Goal: Task Accomplishment & Management: Manage account settings

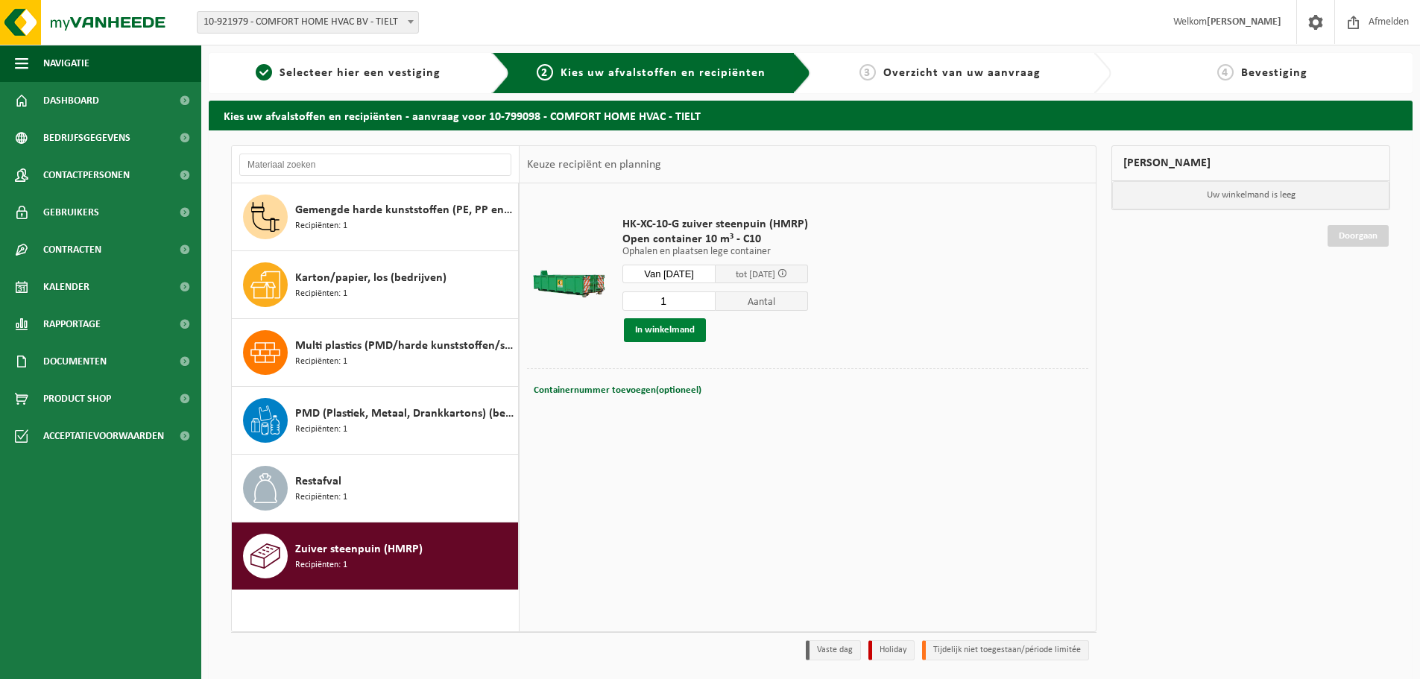
click at [678, 330] on button "In winkelmand" at bounding box center [665, 330] width 82 height 24
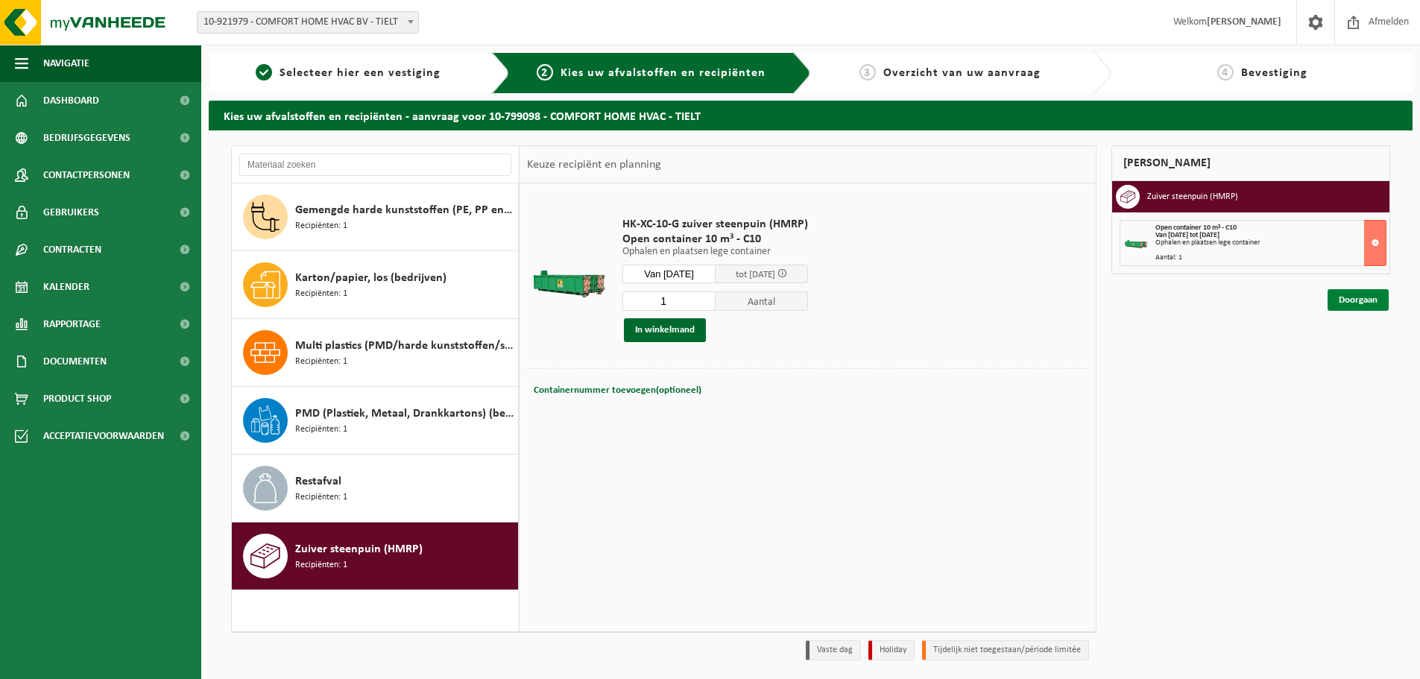
click at [1356, 295] on link "Doorgaan" at bounding box center [1358, 300] width 61 height 22
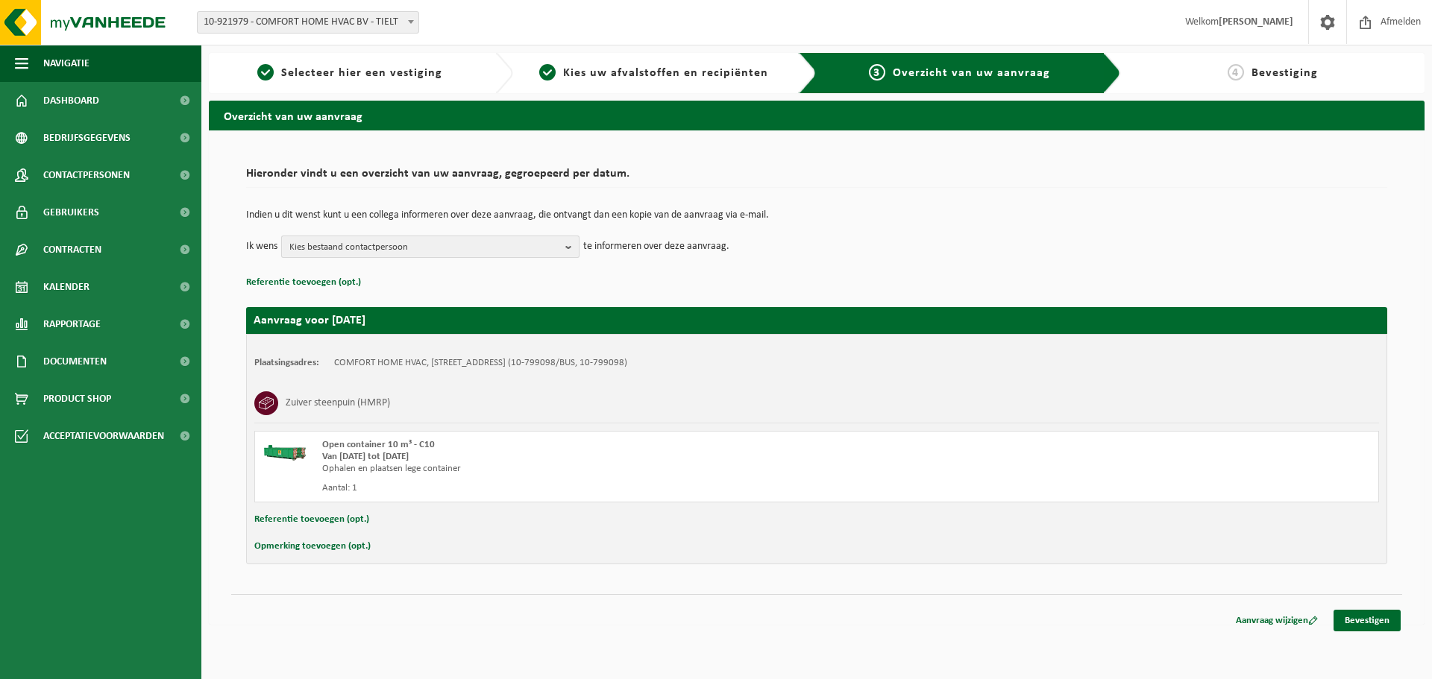
click at [570, 246] on b "button" at bounding box center [571, 246] width 13 height 21
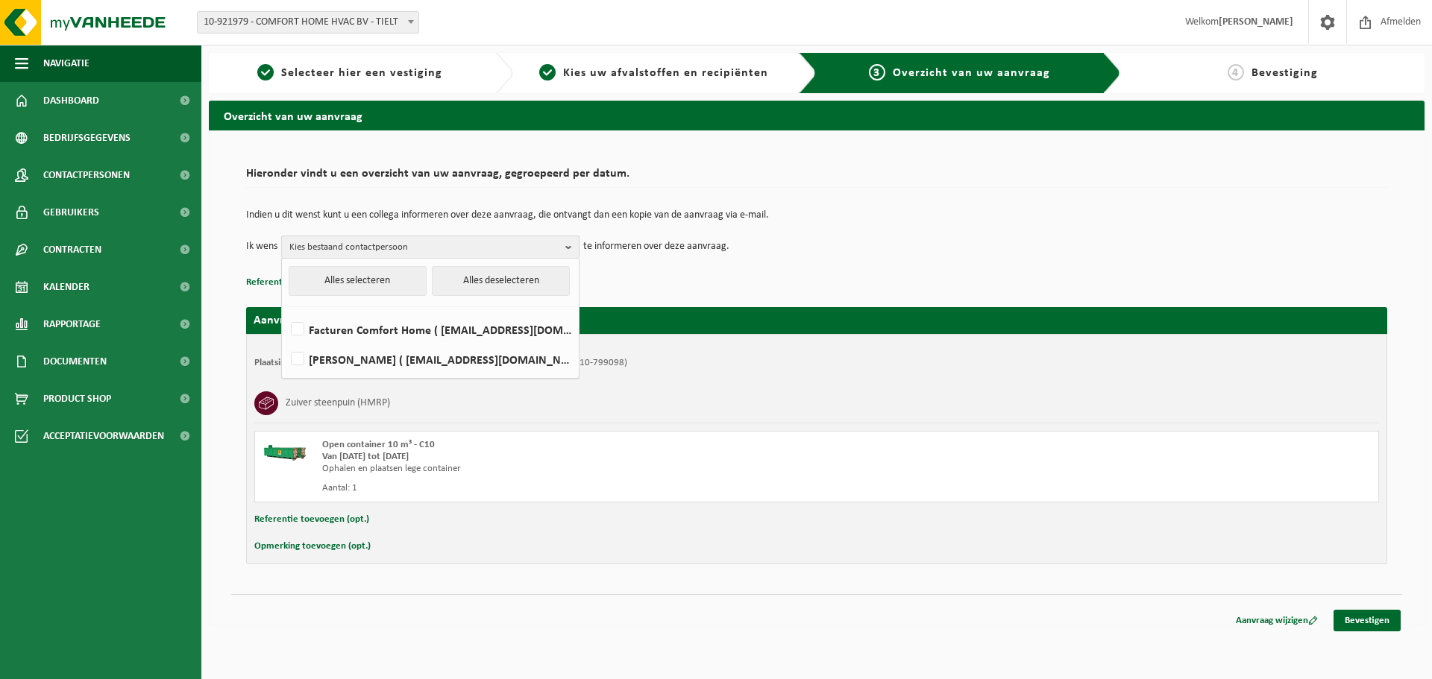
click at [570, 246] on b "button" at bounding box center [571, 247] width 13 height 22
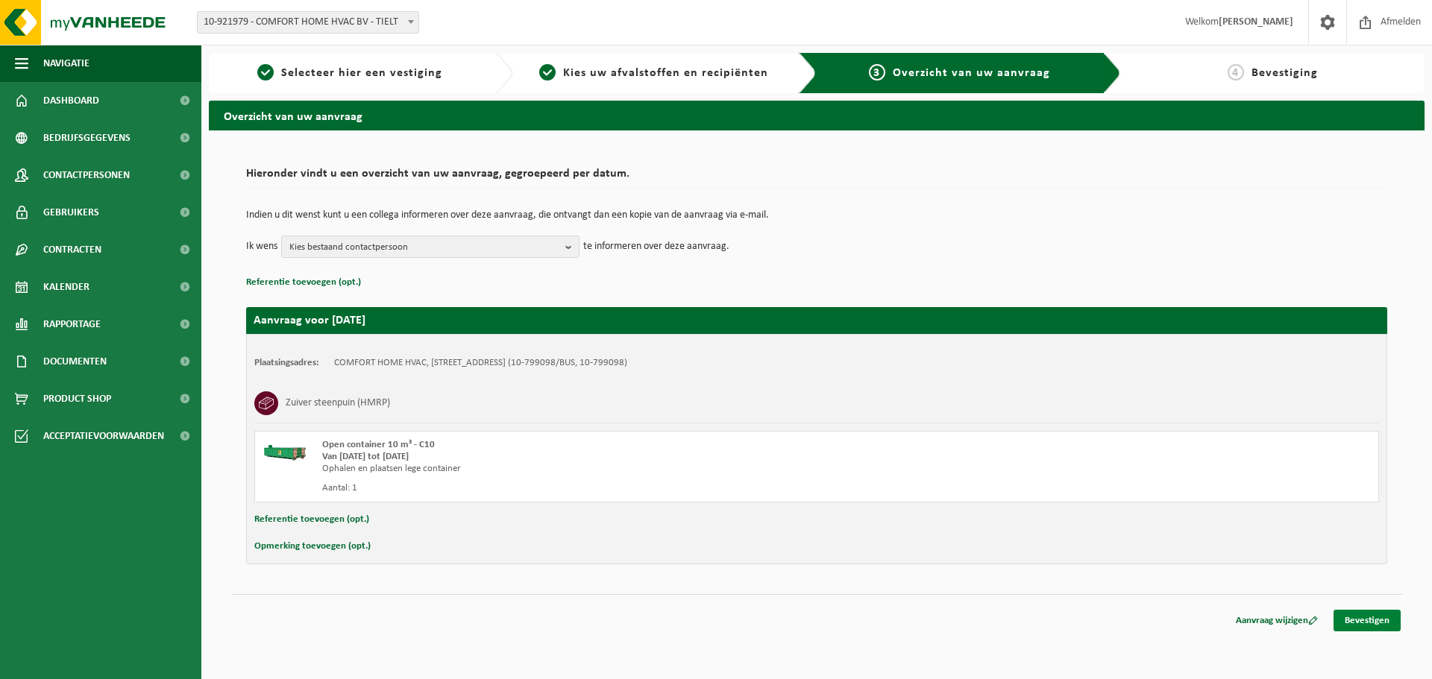
click at [1365, 620] on link "Bevestigen" at bounding box center [1366, 621] width 67 height 22
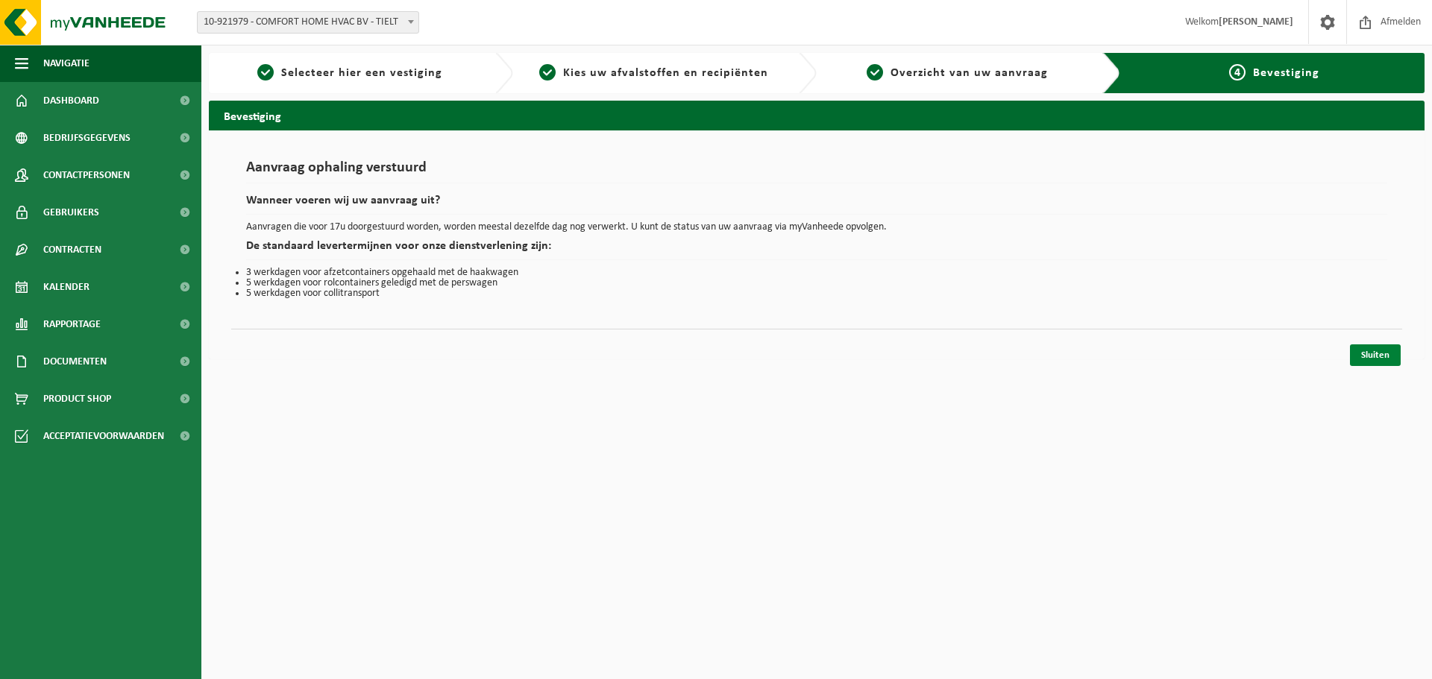
click at [1372, 356] on link "Sluiten" at bounding box center [1374, 355] width 51 height 22
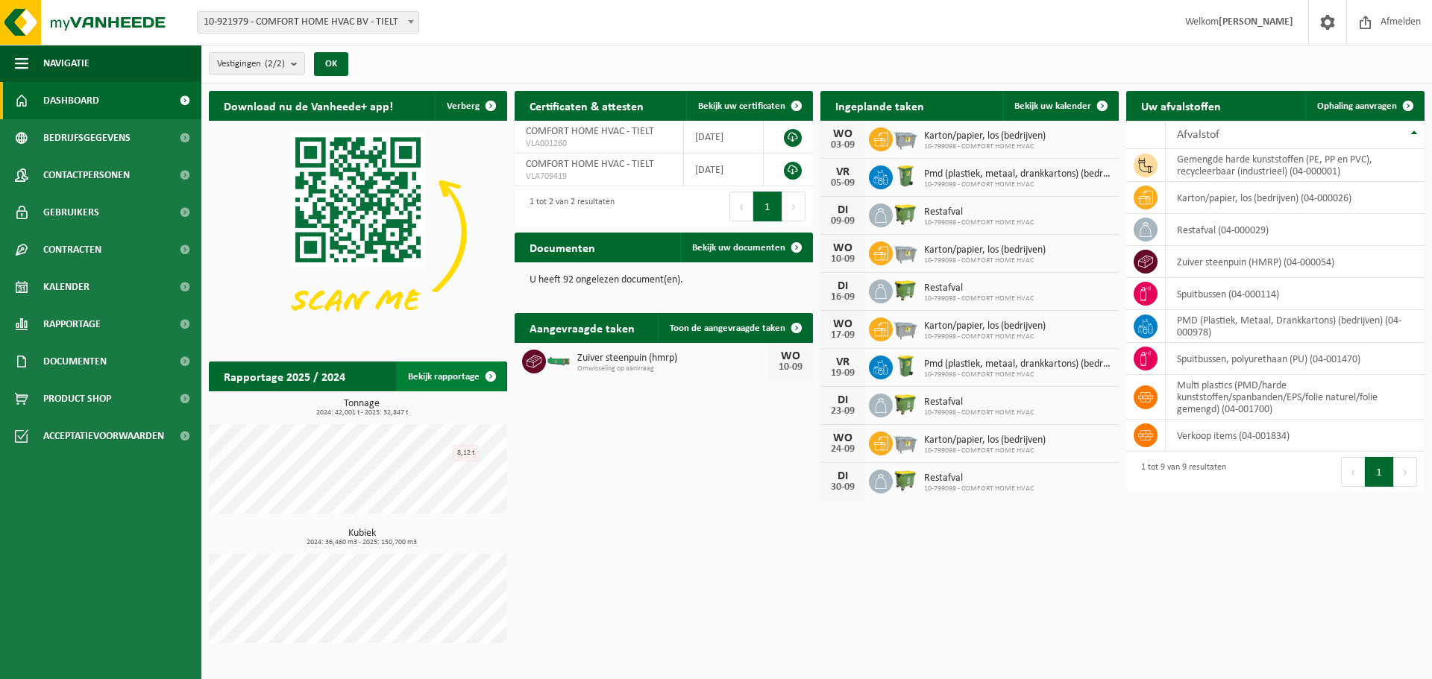
click at [454, 371] on link "Bekijk rapportage" at bounding box center [451, 377] width 110 height 30
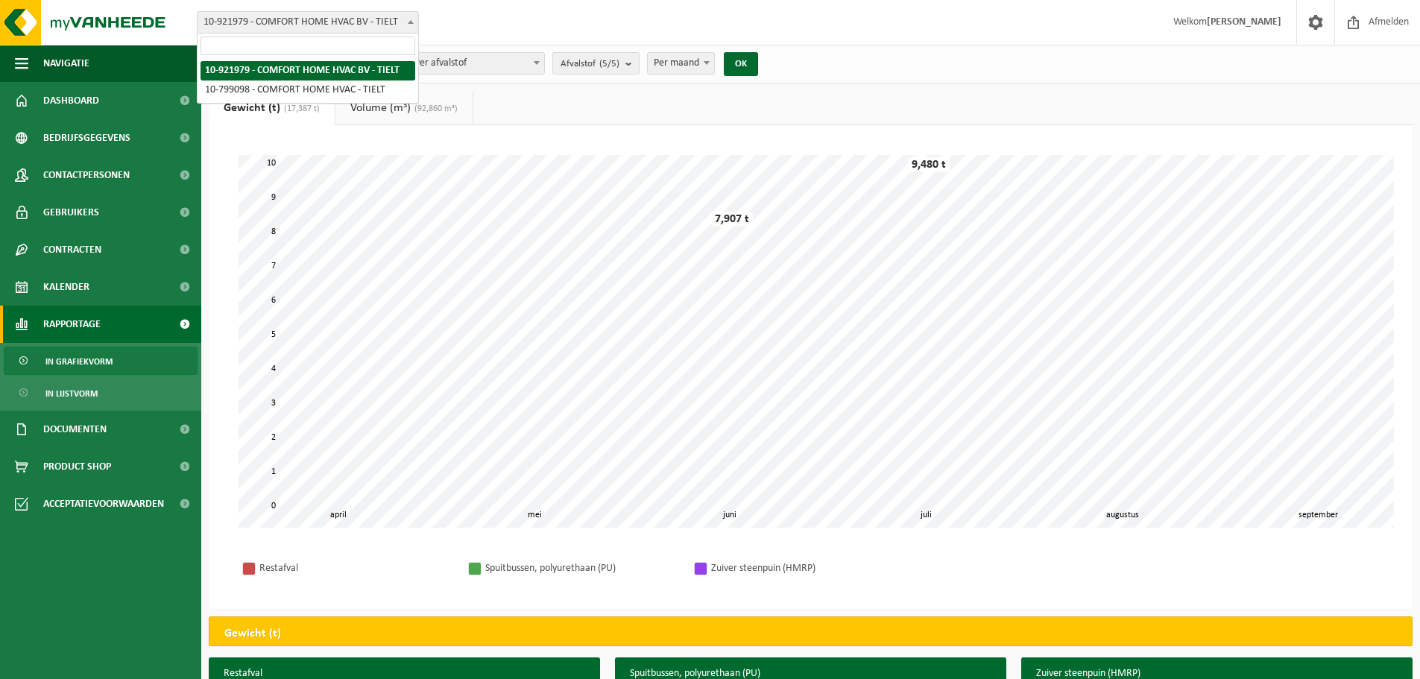
click at [410, 22] on b at bounding box center [411, 22] width 6 height 4
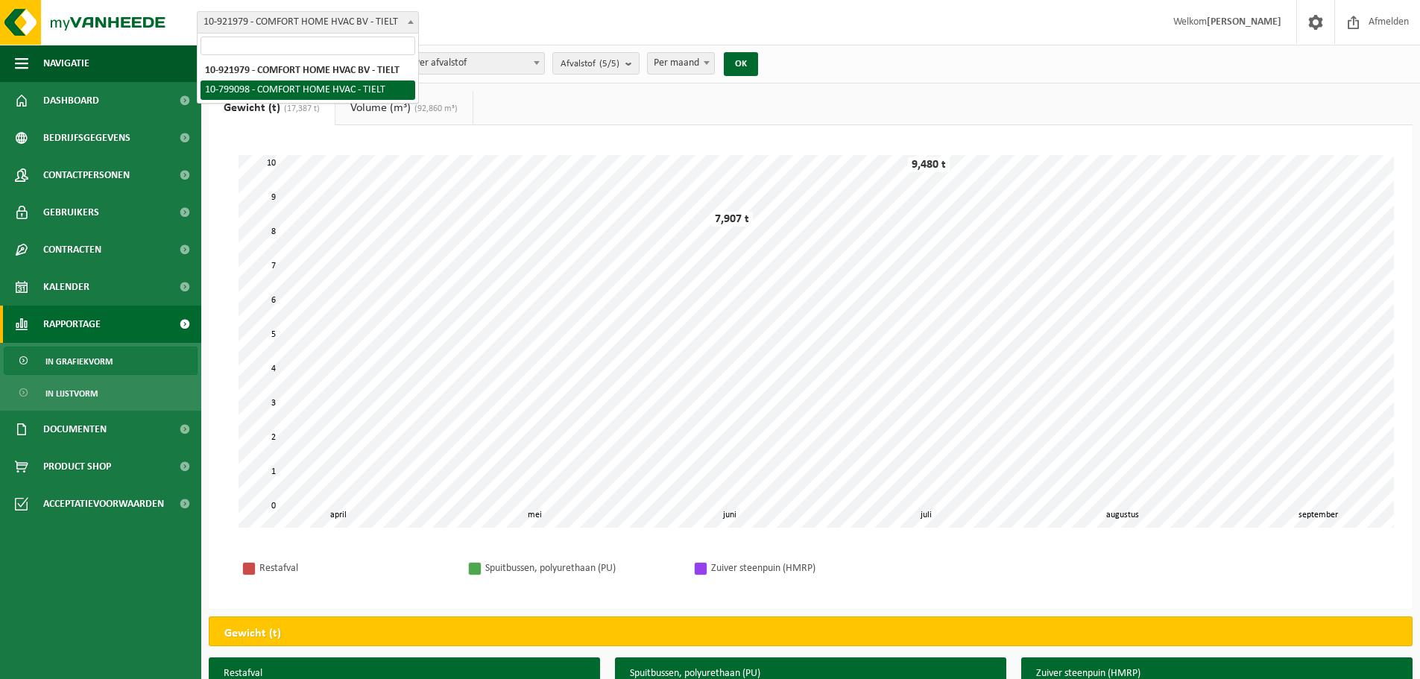
select select "121684"
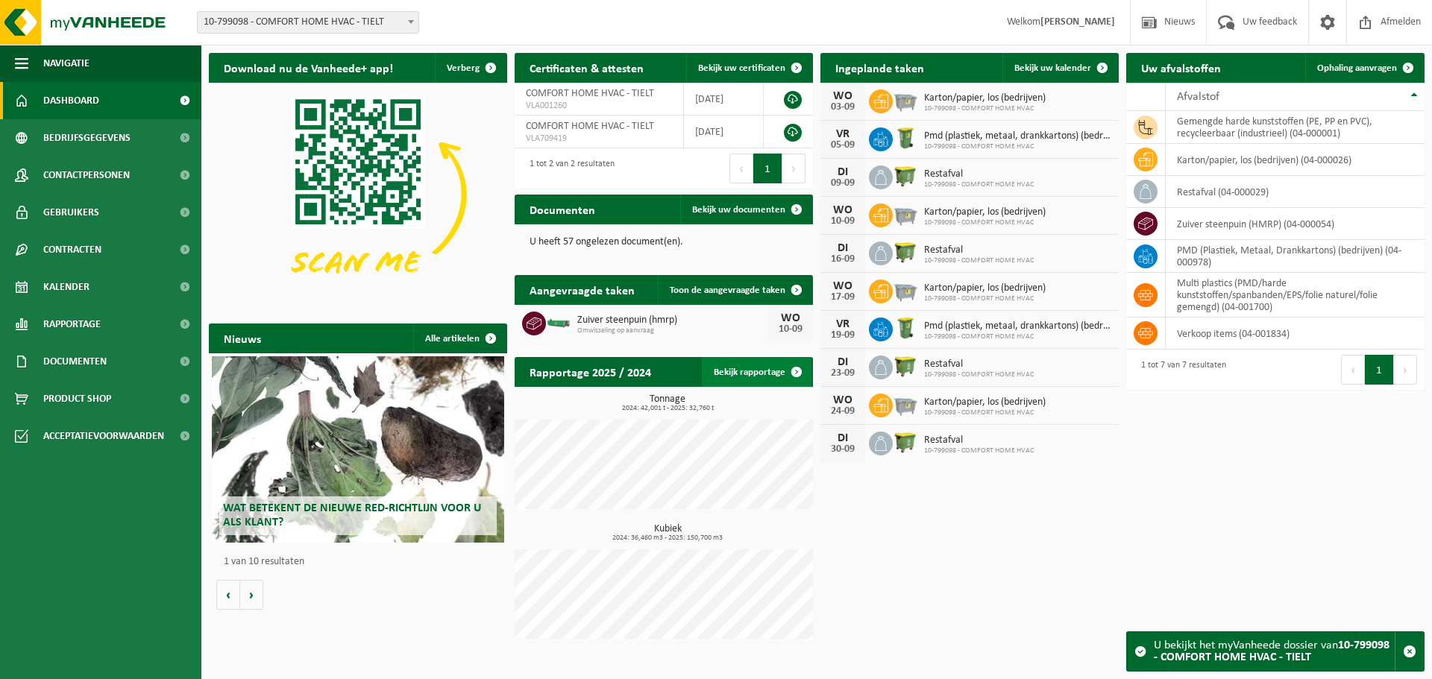
click at [746, 371] on link "Bekijk rapportage" at bounding box center [757, 372] width 110 height 30
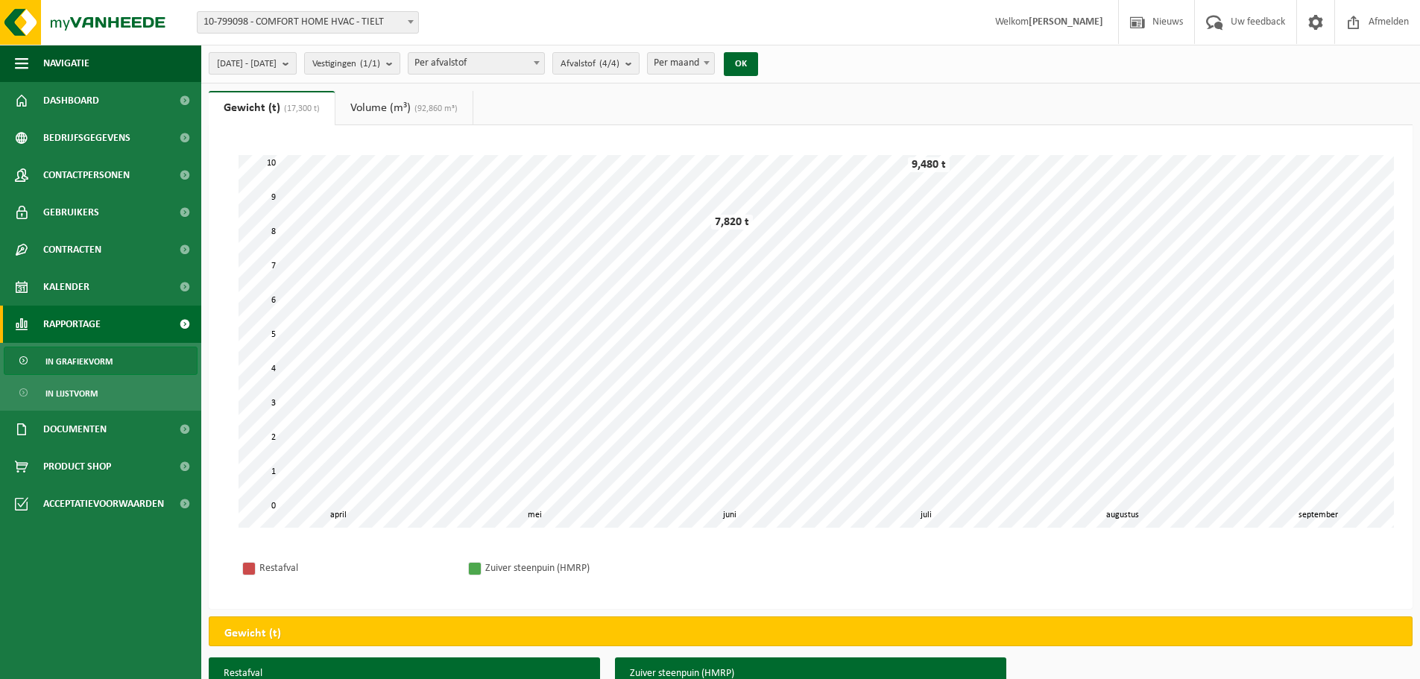
click at [296, 66] on b "submit" at bounding box center [289, 63] width 13 height 21
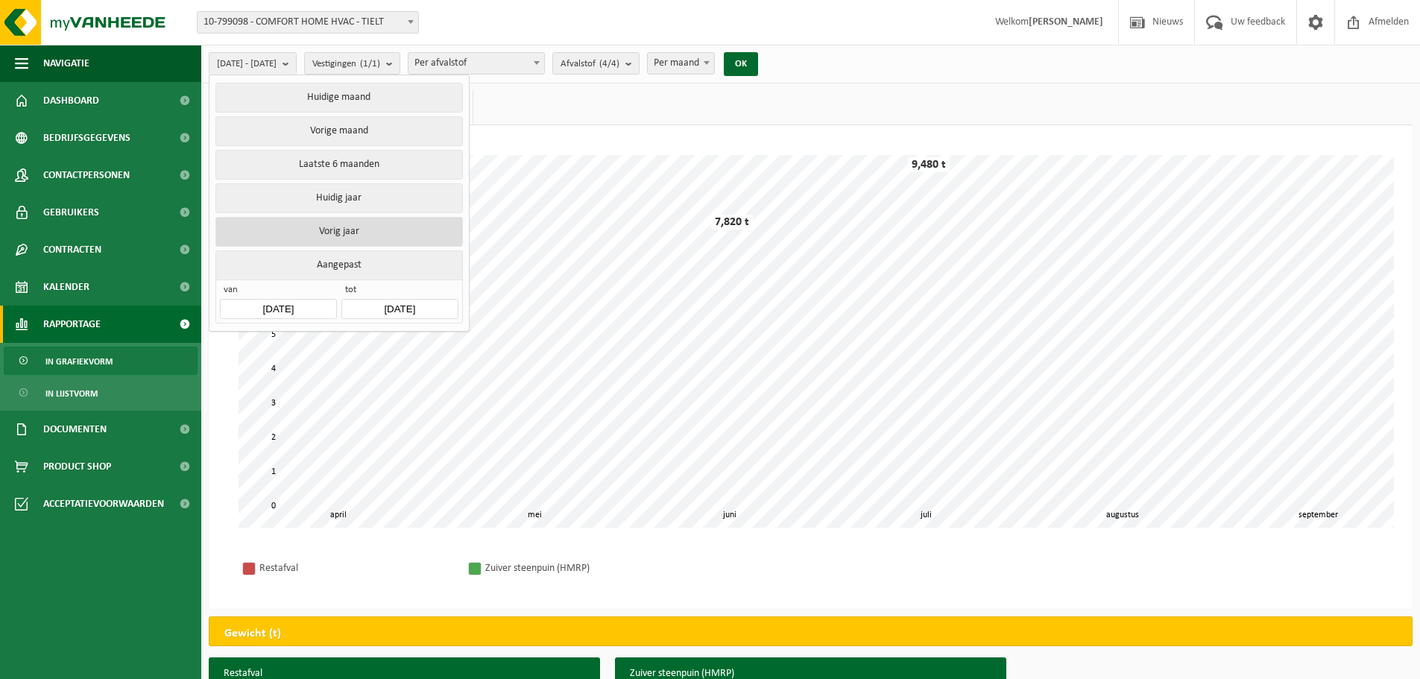
click at [334, 235] on button "Vorig jaar" at bounding box center [338, 232] width 247 height 30
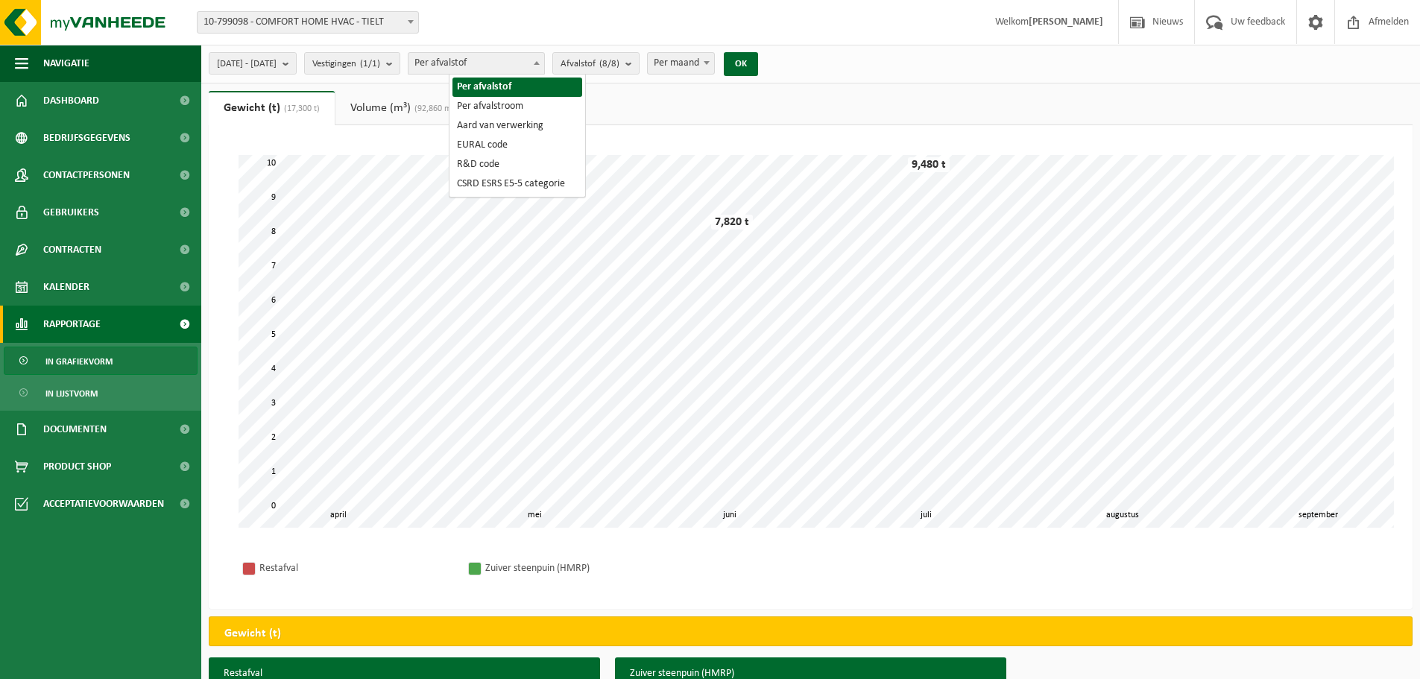
click at [503, 67] on span "Per afvalstof" at bounding box center [477, 63] width 136 height 21
click at [383, 104] on link "Volume (m³) (92,860 m³)" at bounding box center [404, 108] width 137 height 34
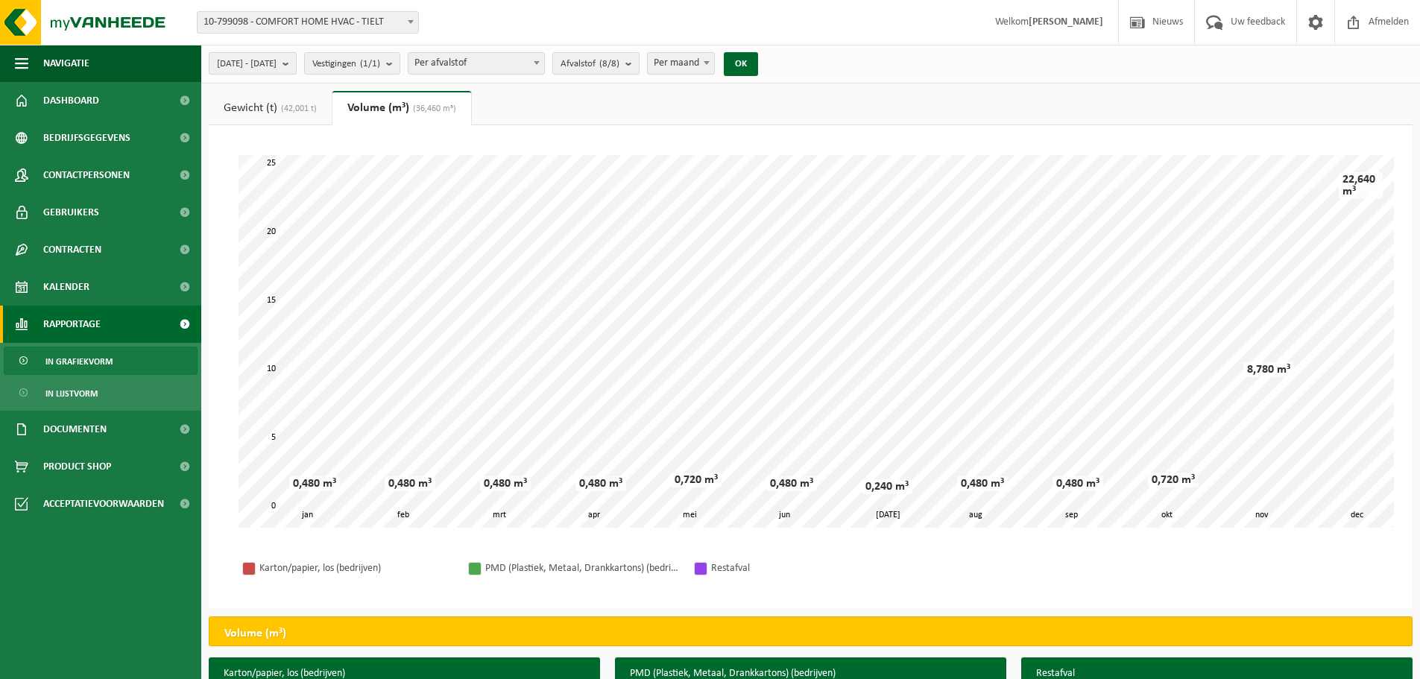
click at [296, 69] on b "submit" at bounding box center [289, 63] width 13 height 21
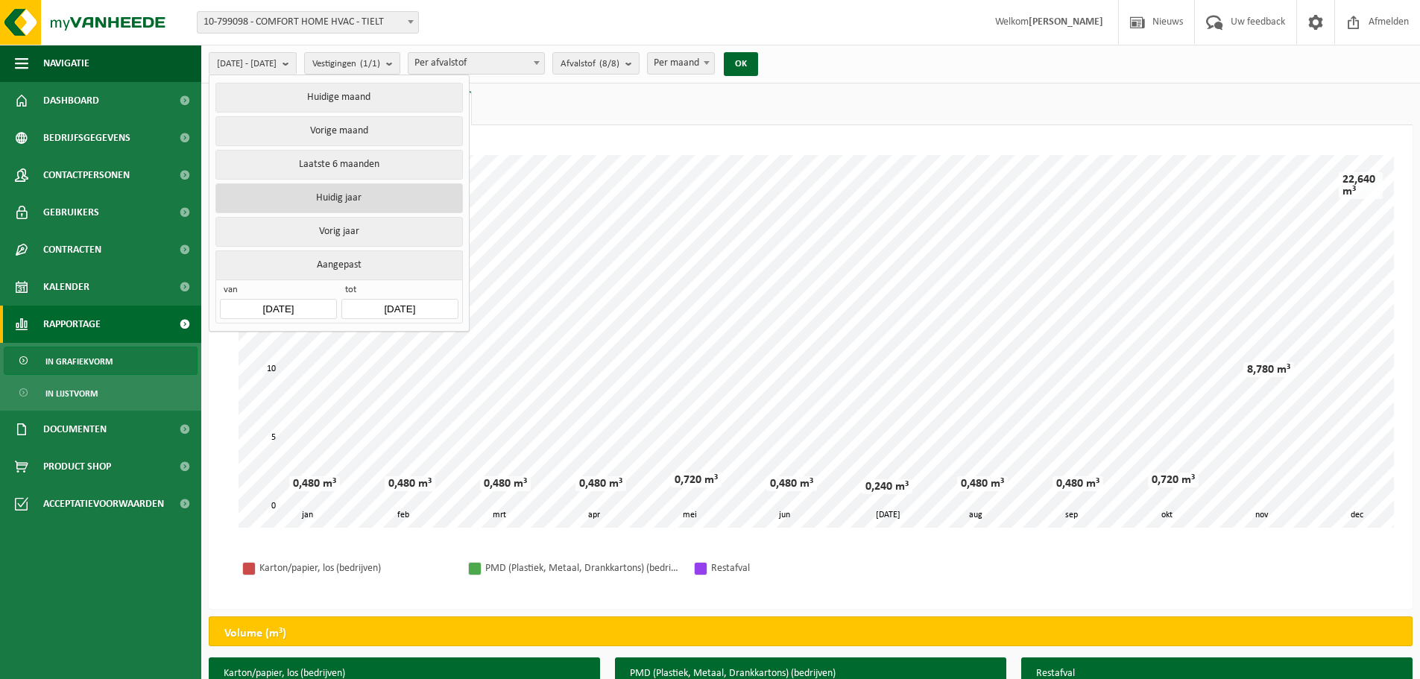
click at [356, 192] on button "Huidig jaar" at bounding box center [338, 198] width 247 height 30
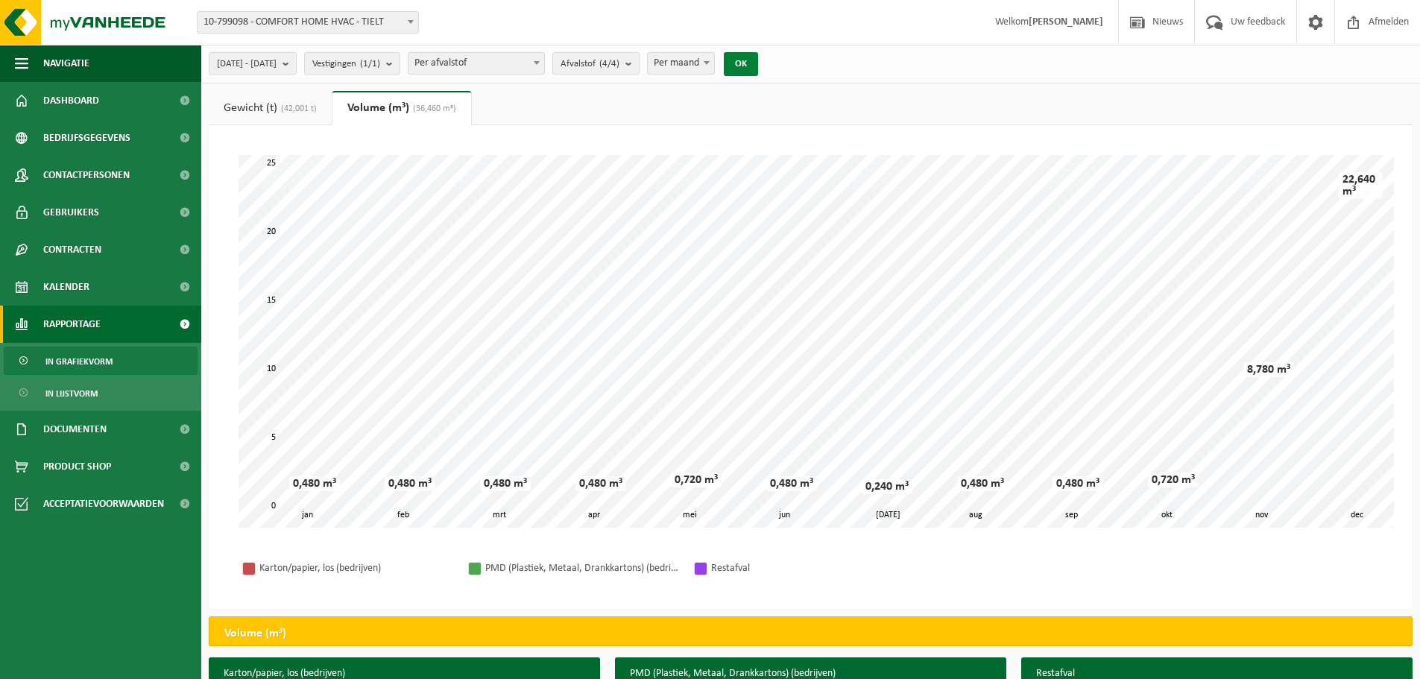
click at [758, 66] on button "OK" at bounding box center [741, 64] width 34 height 24
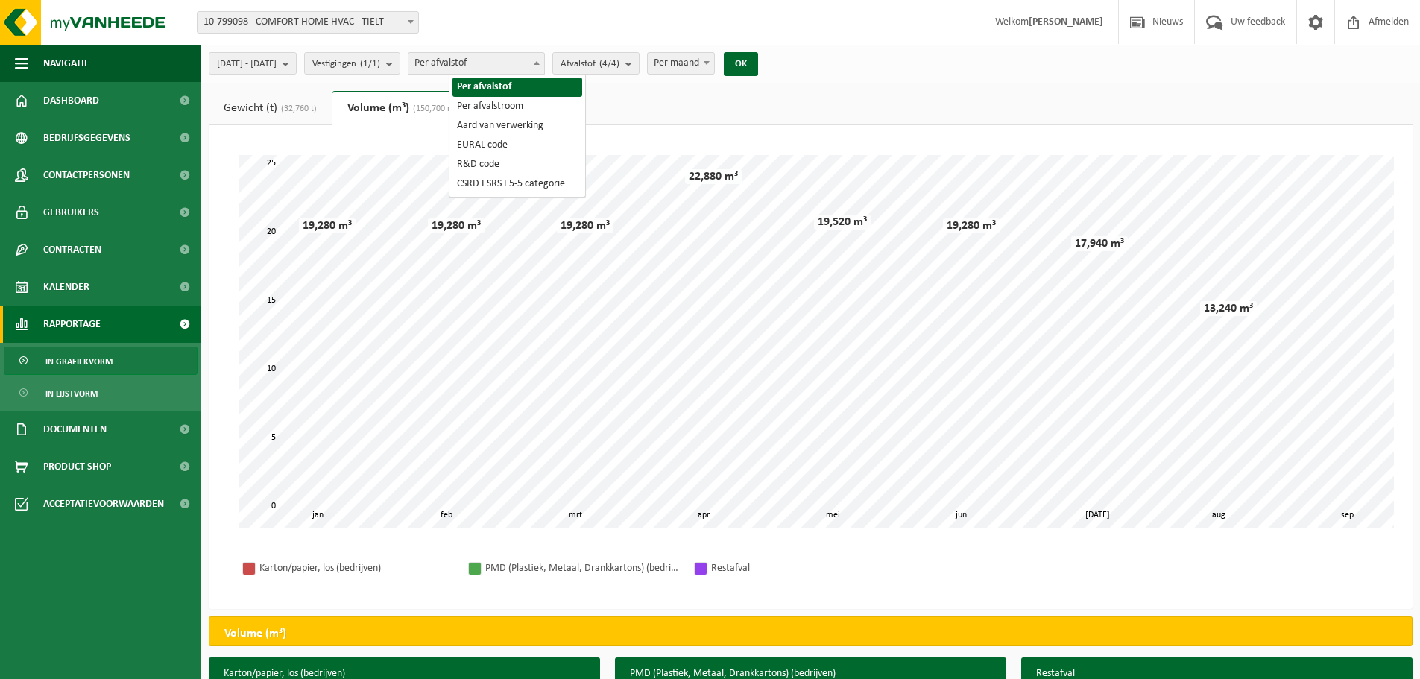
click at [515, 60] on span "Per afvalstof" at bounding box center [477, 63] width 136 height 21
select select "2"
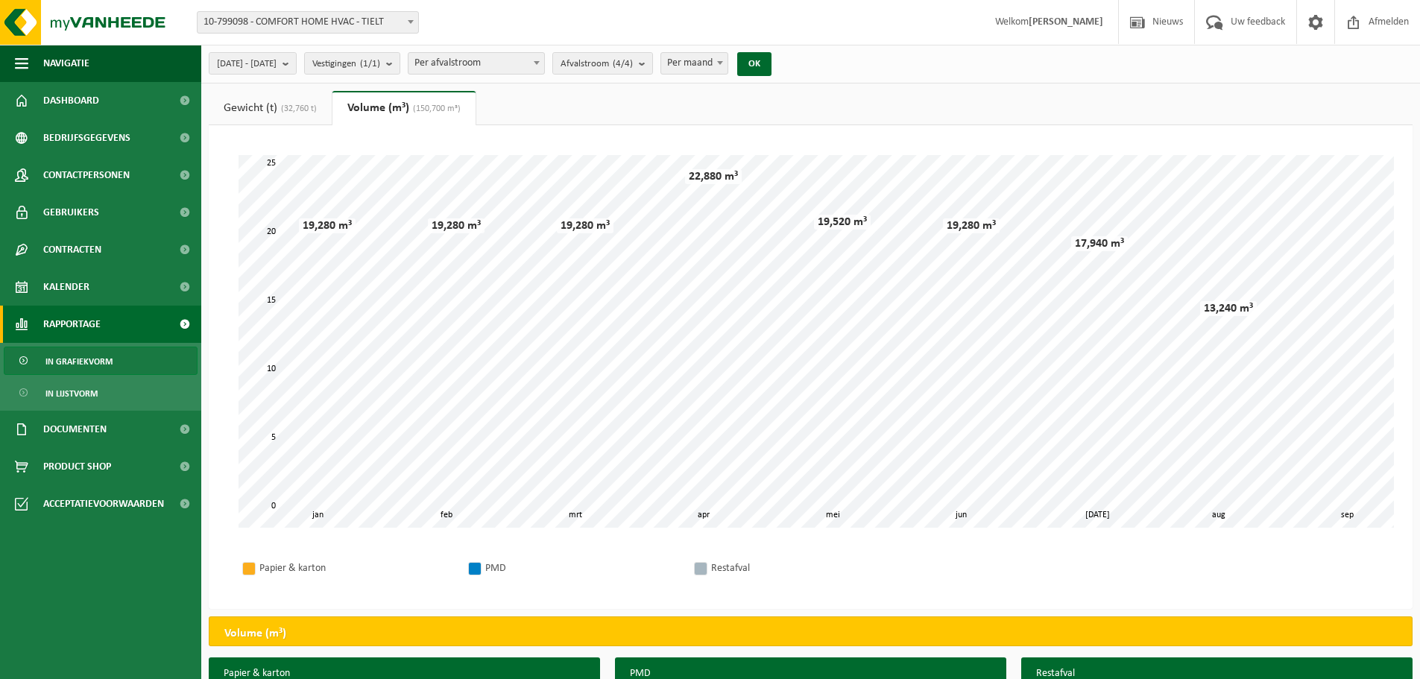
click at [268, 104] on link "Gewicht (t) (32,760 t)" at bounding box center [270, 108] width 123 height 34
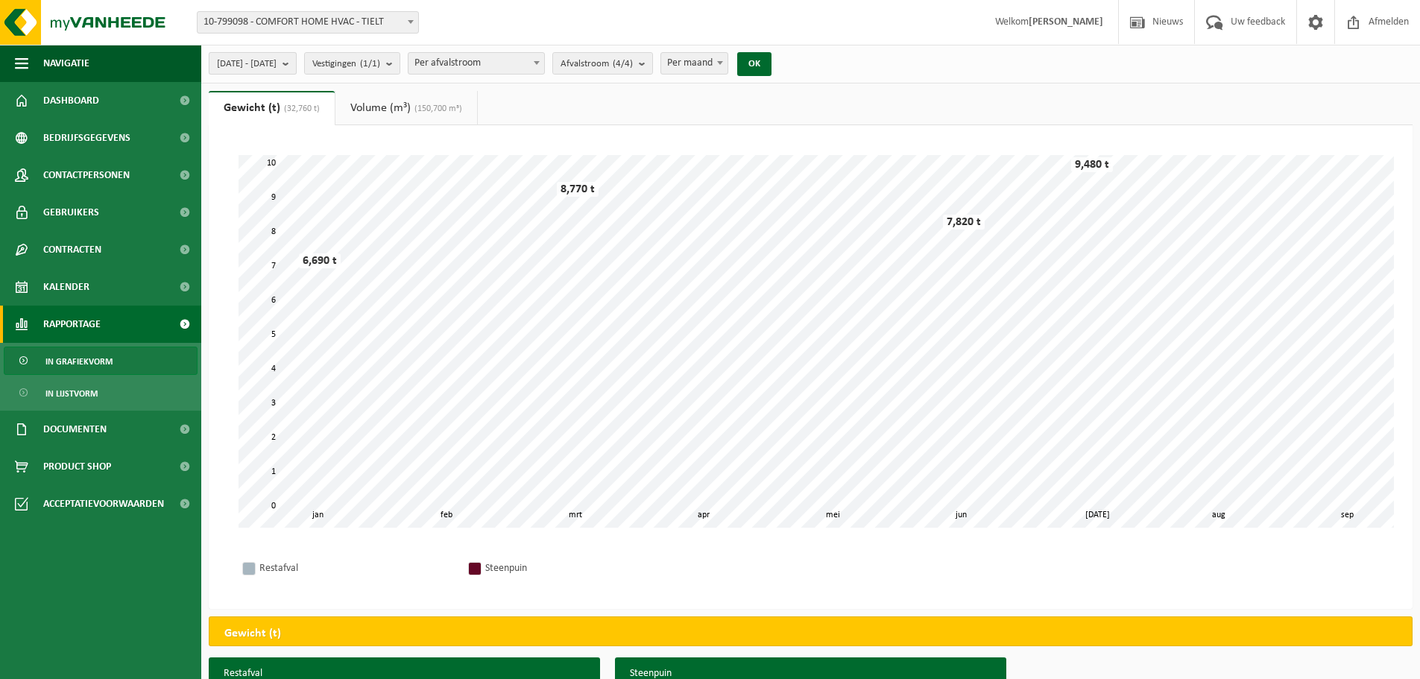
click at [277, 62] on span "2025-01-01 - 2025-09-03" at bounding box center [247, 64] width 60 height 22
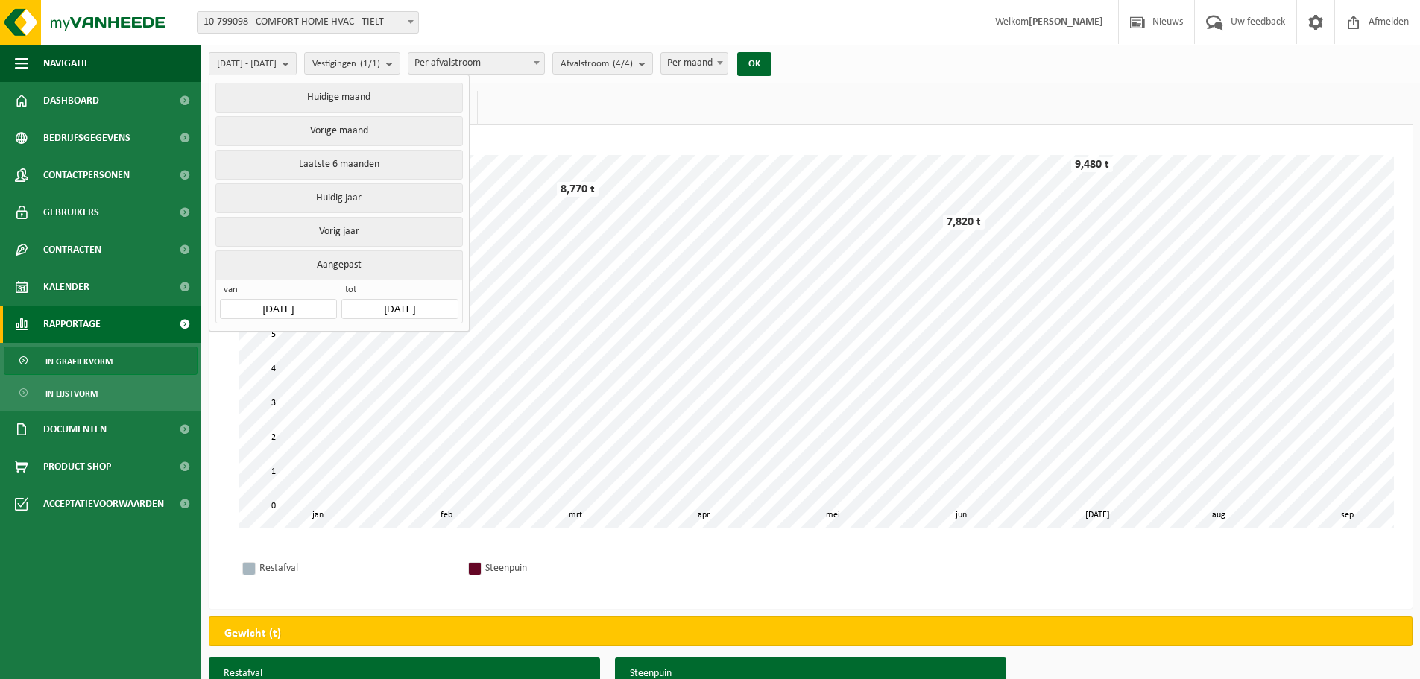
click at [312, 303] on input "2025-01-01" at bounding box center [278, 309] width 116 height 20
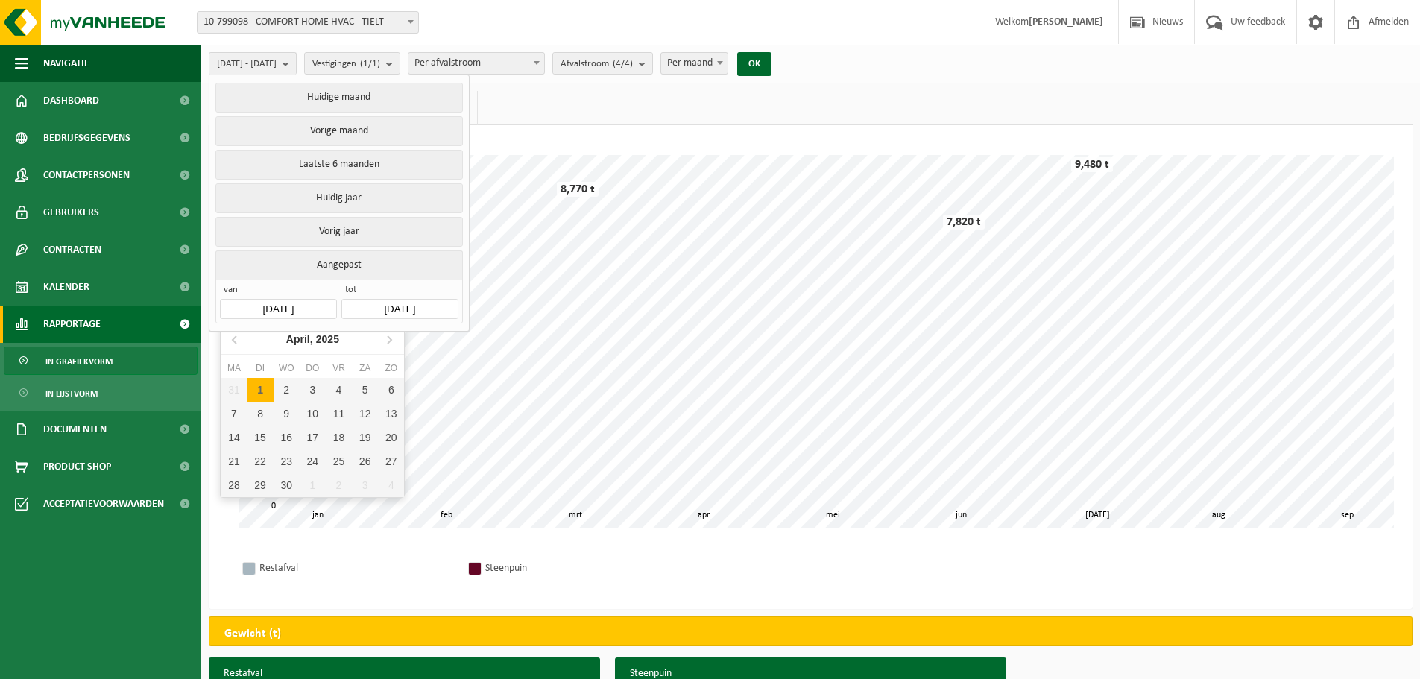
click at [310, 301] on input "2025-01-01" at bounding box center [278, 309] width 116 height 20
click at [235, 343] on icon at bounding box center [235, 339] width 4 height 7
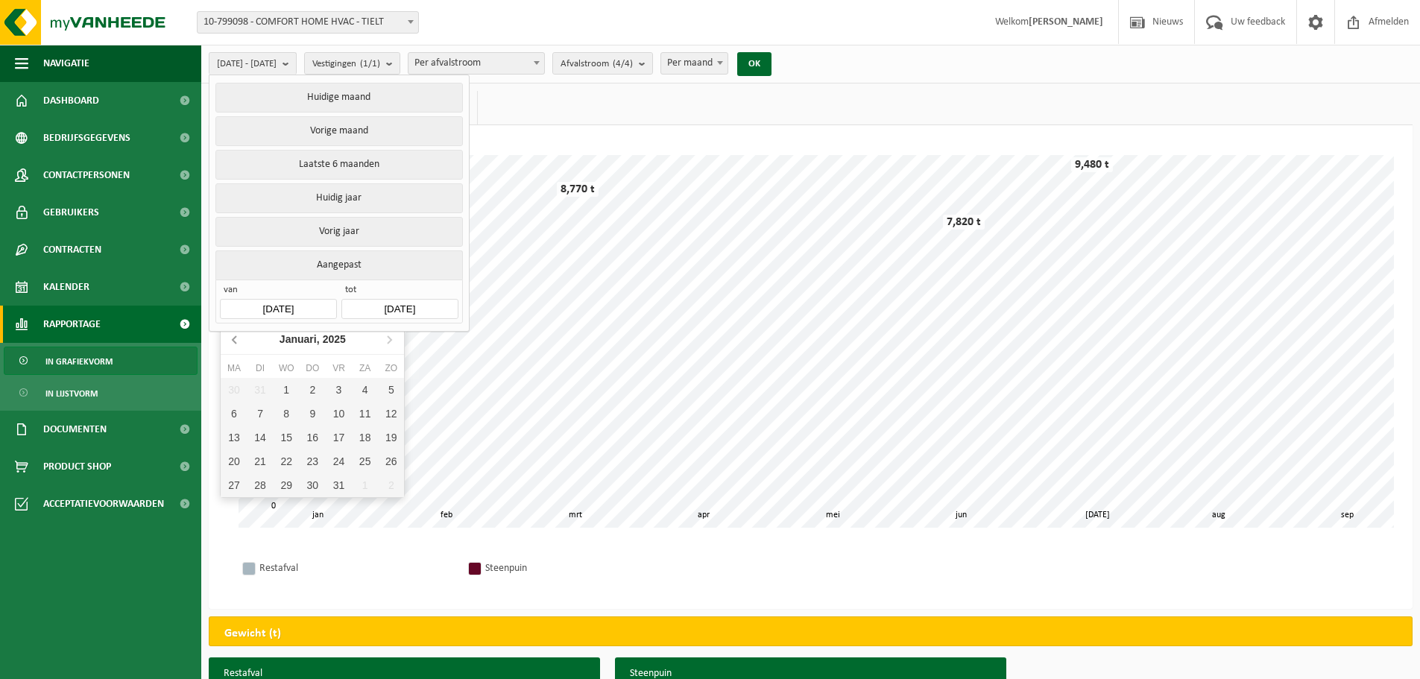
click at [235, 343] on icon at bounding box center [235, 339] width 4 height 7
click at [239, 341] on icon at bounding box center [236, 339] width 24 height 24
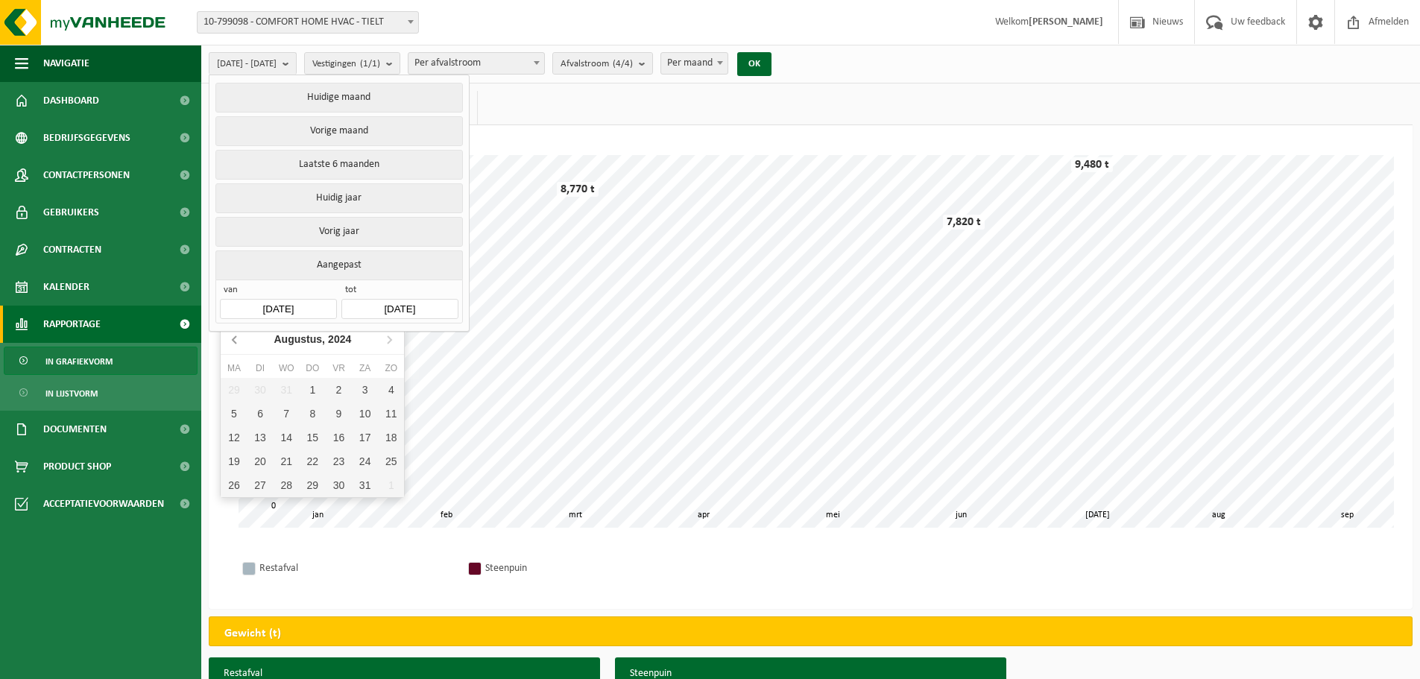
click at [239, 341] on icon at bounding box center [236, 339] width 24 height 24
click at [395, 337] on icon at bounding box center [389, 339] width 24 height 24
click at [366, 417] on div "10" at bounding box center [365, 414] width 26 height 24
type input "2024-08-10"
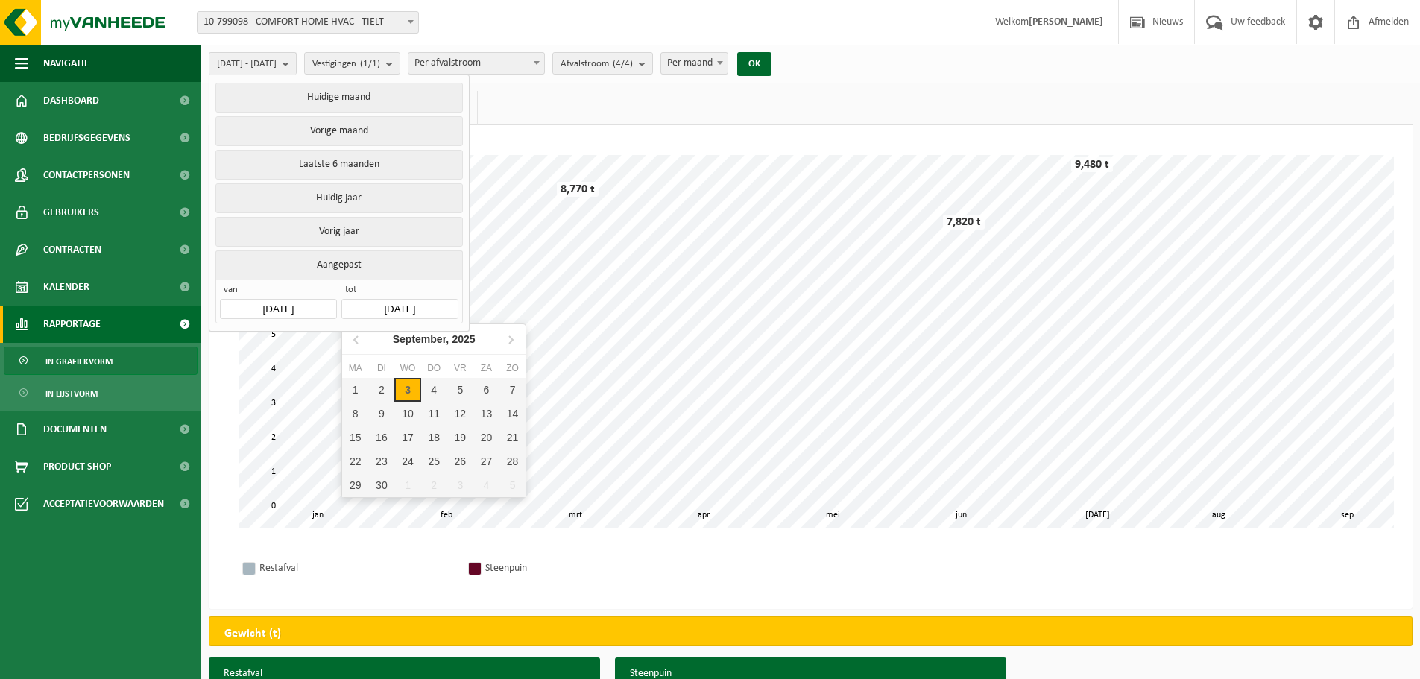
click at [395, 306] on input "2025-09-03" at bounding box center [399, 309] width 116 height 20
click at [354, 341] on icon at bounding box center [356, 339] width 4 height 7
click at [508, 415] on div "10" at bounding box center [513, 414] width 26 height 24
type input "2025-08-10"
type input "2024-08-10"
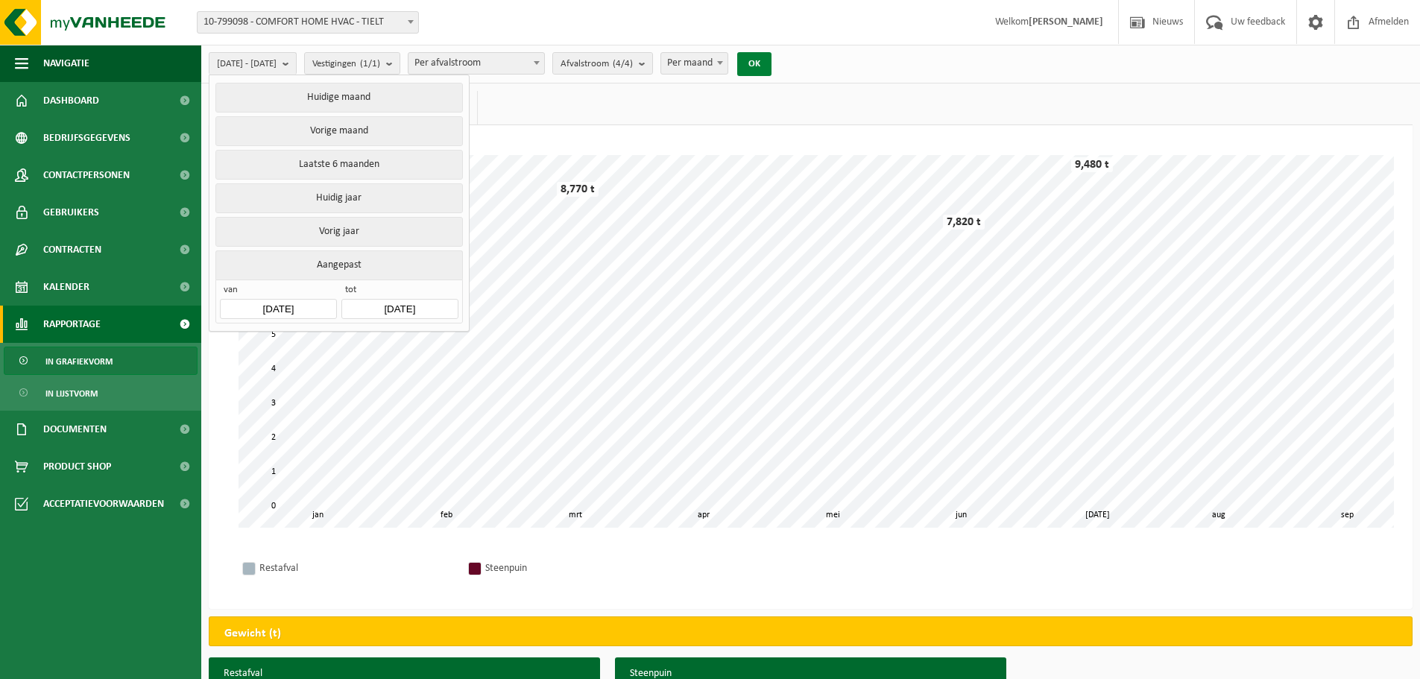
click at [772, 63] on button "OK" at bounding box center [754, 64] width 34 height 24
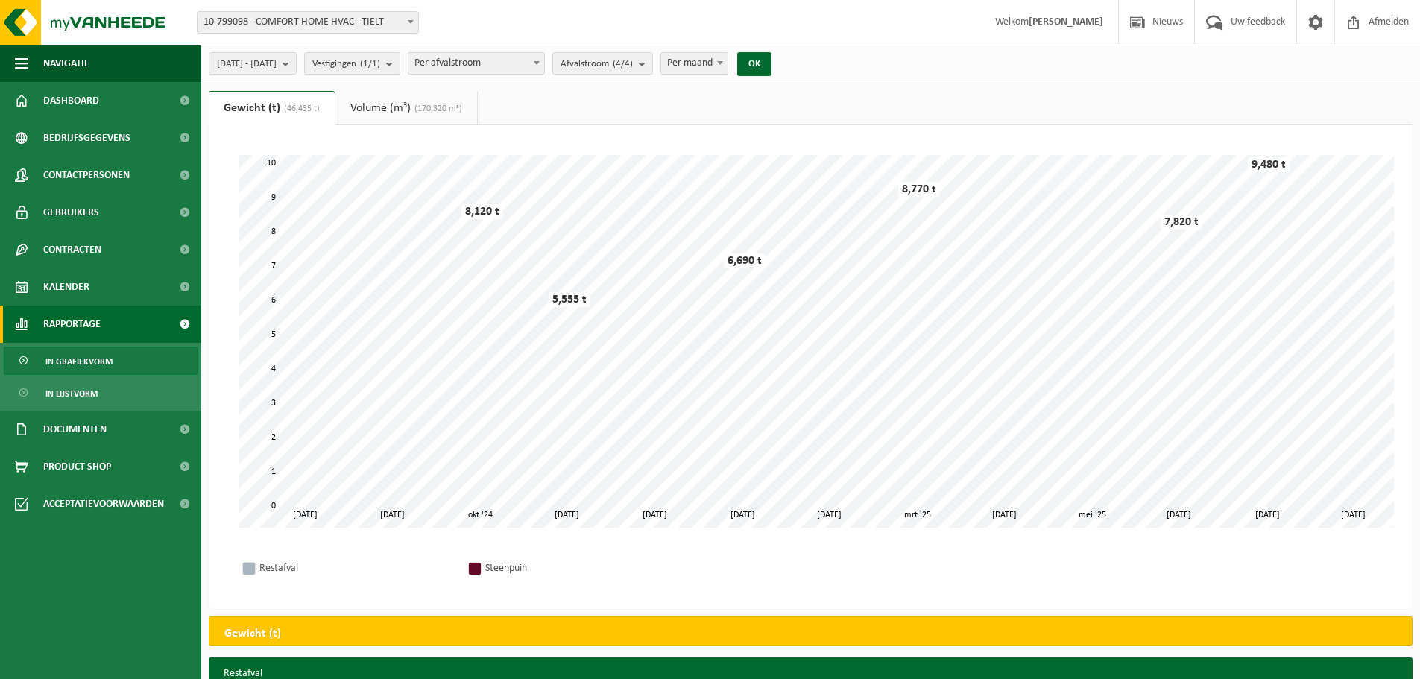
click at [396, 95] on link "Volume (m³) (170,320 m³)" at bounding box center [407, 108] width 142 height 34
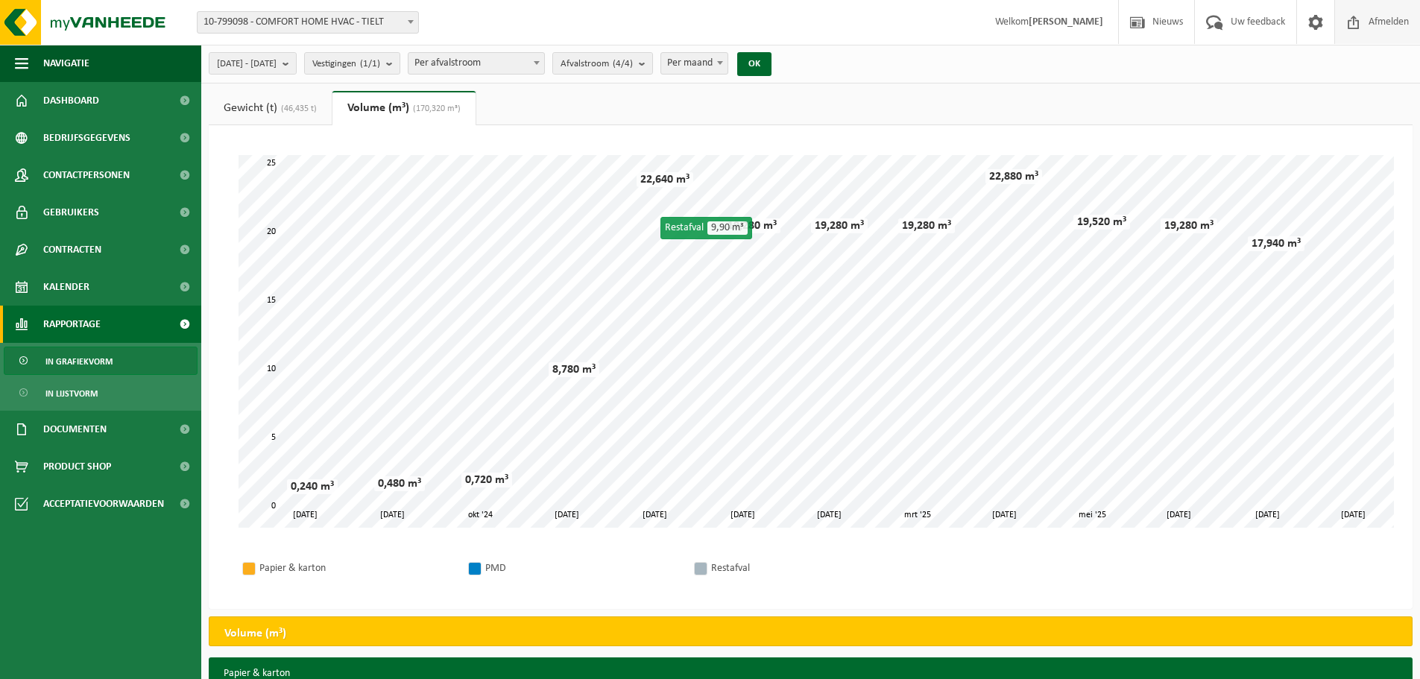
click at [1371, 19] on span "Afmelden" at bounding box center [1389, 22] width 48 height 44
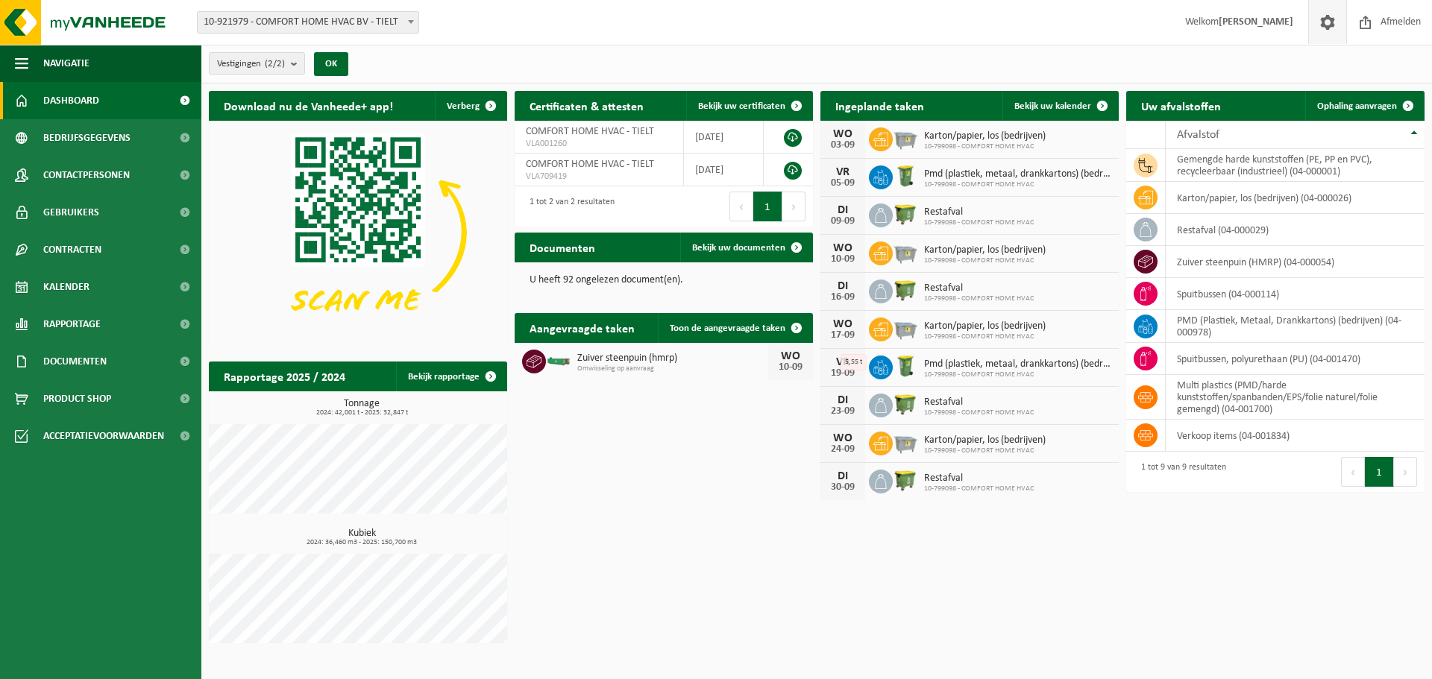
click at [1330, 23] on span at bounding box center [1327, 22] width 22 height 44
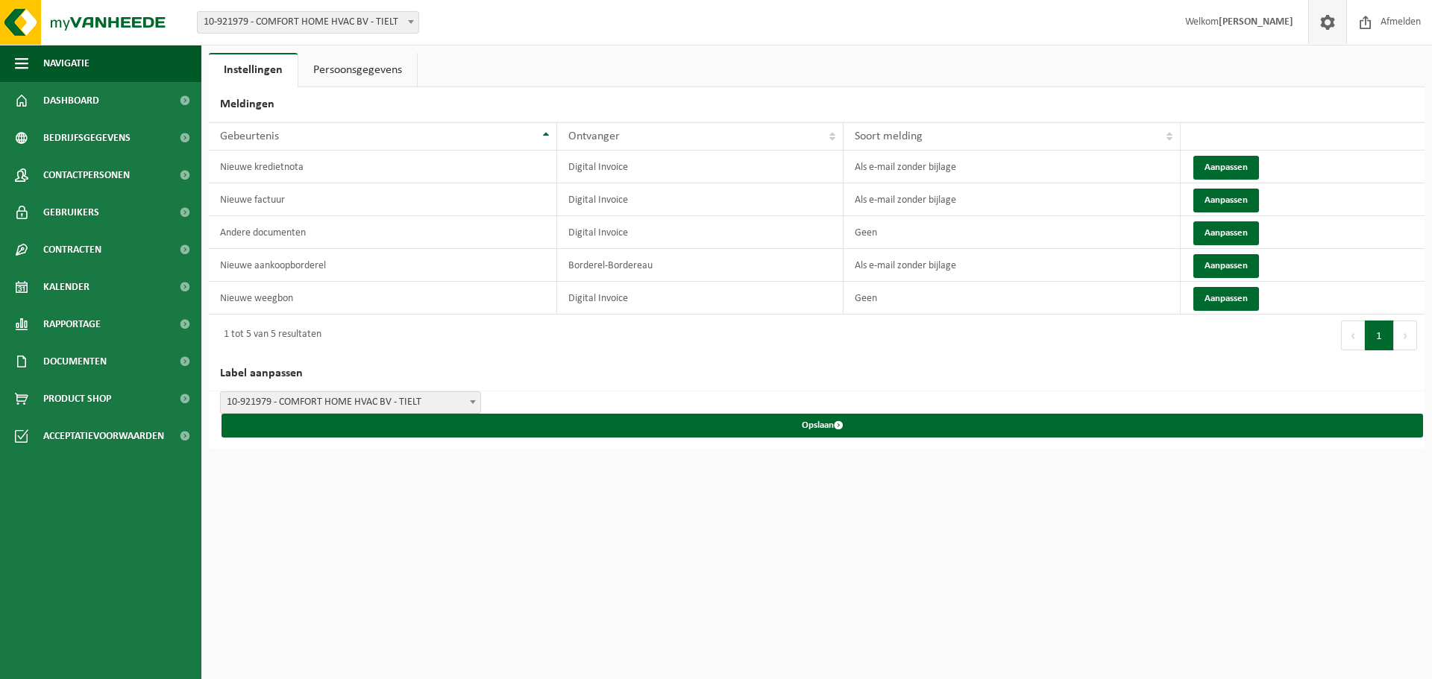
click at [330, 61] on link "Persoonsgegevens" at bounding box center [357, 70] width 119 height 34
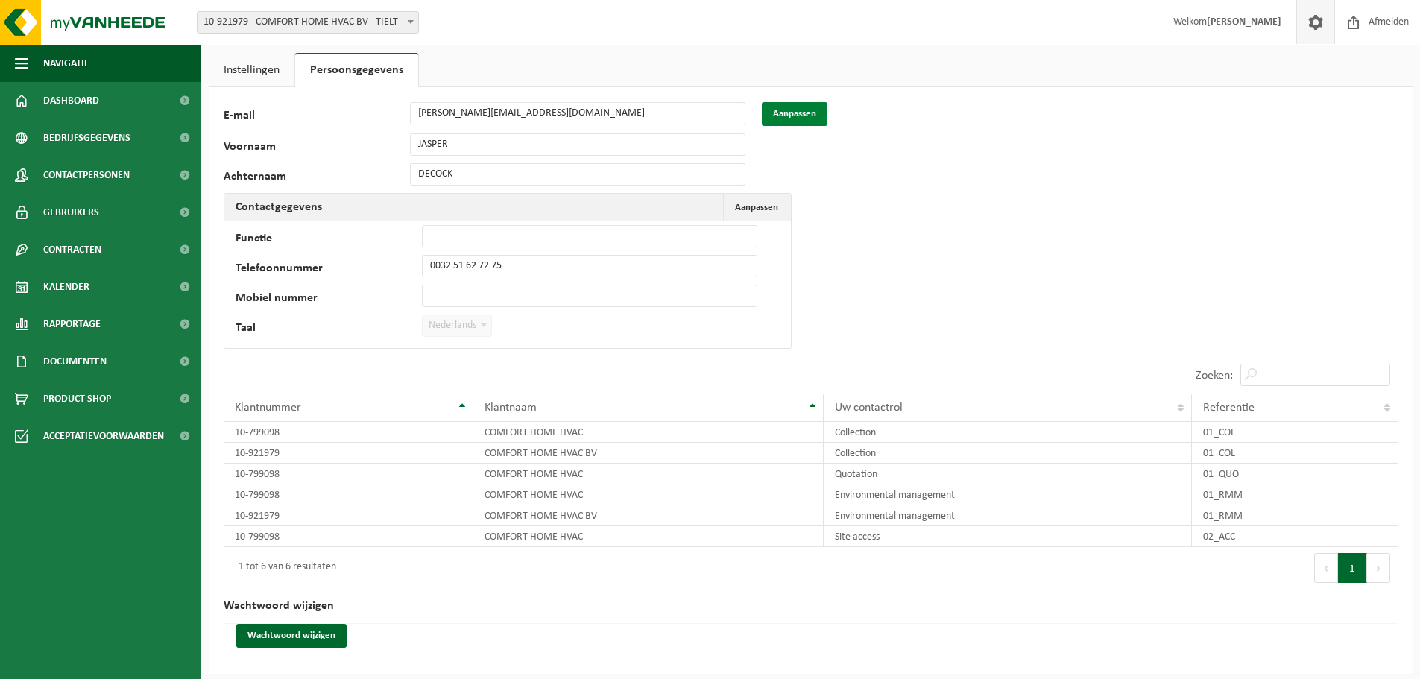
click at [773, 112] on button "Aanpassen" at bounding box center [795, 114] width 66 height 24
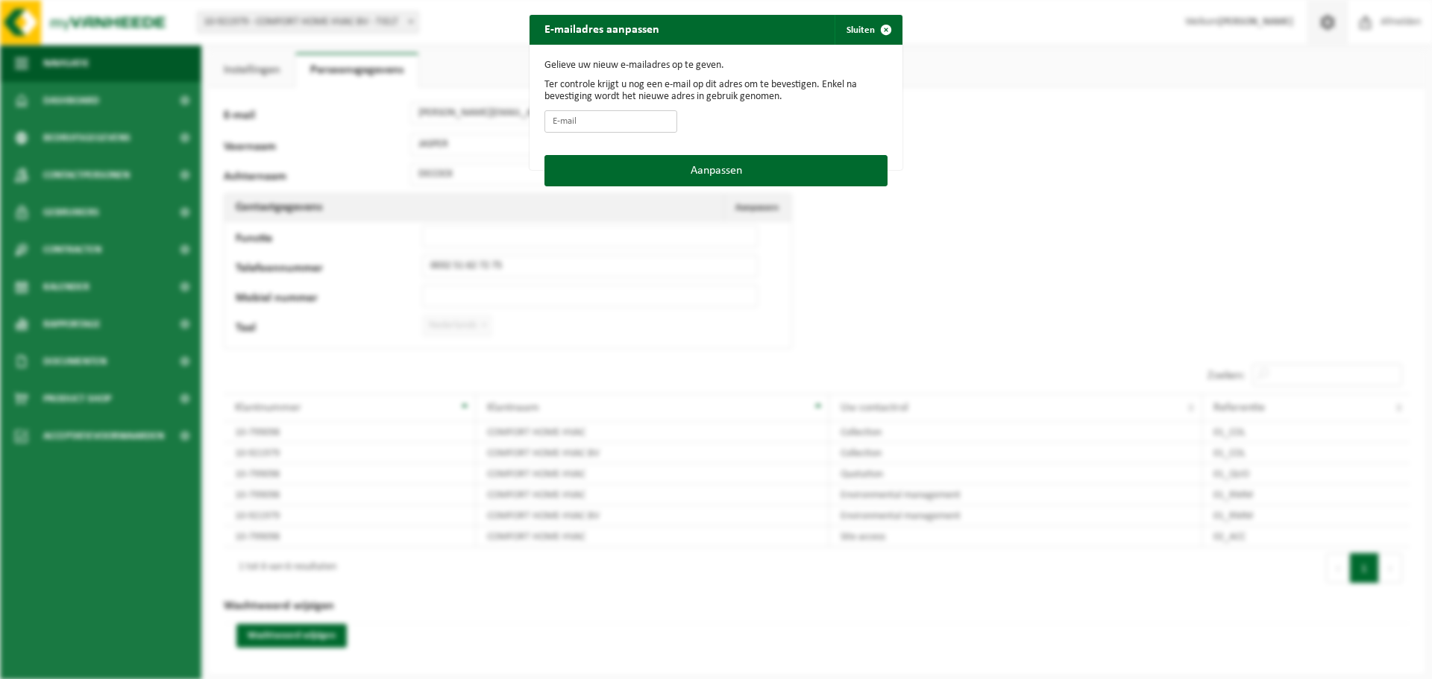
click at [605, 122] on input "E-mail" at bounding box center [610, 121] width 133 height 22
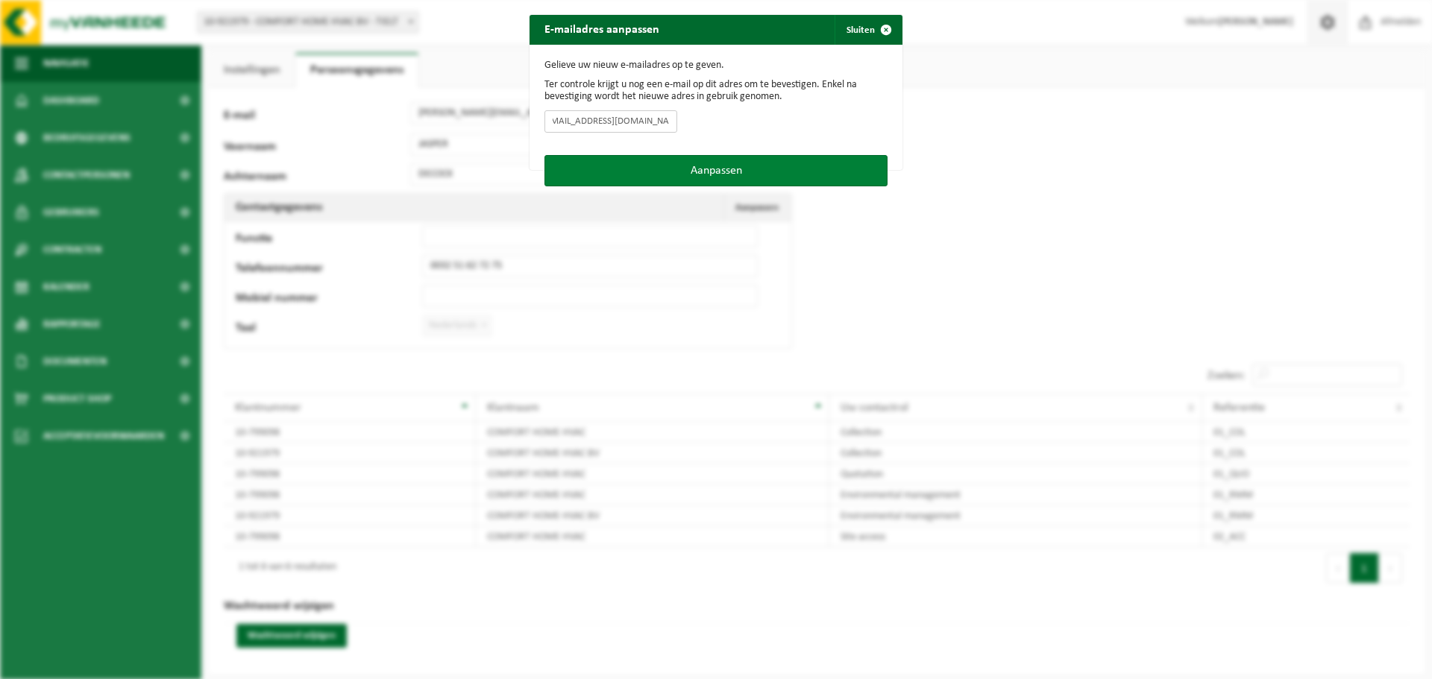
type input "[EMAIL_ADDRESS][DOMAIN_NAME]"
click at [700, 174] on button "Aanpassen" at bounding box center [715, 170] width 343 height 31
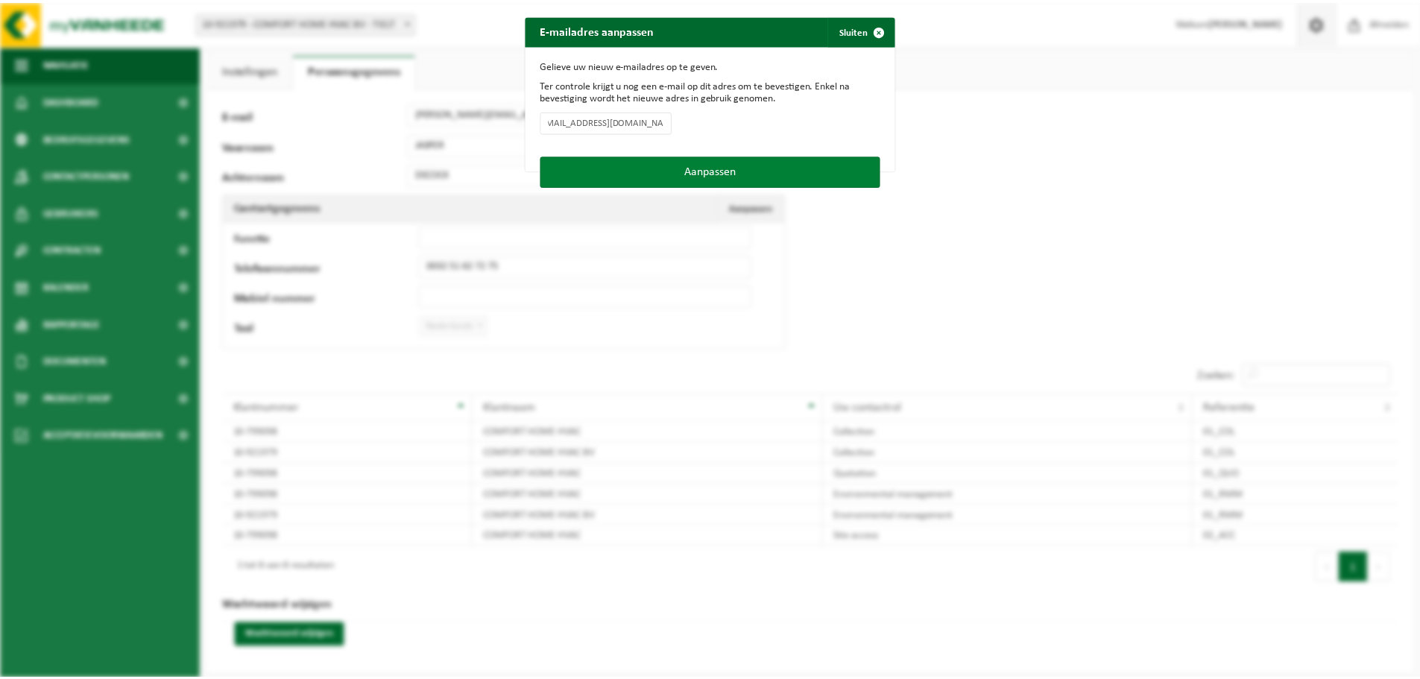
scroll to position [0, 0]
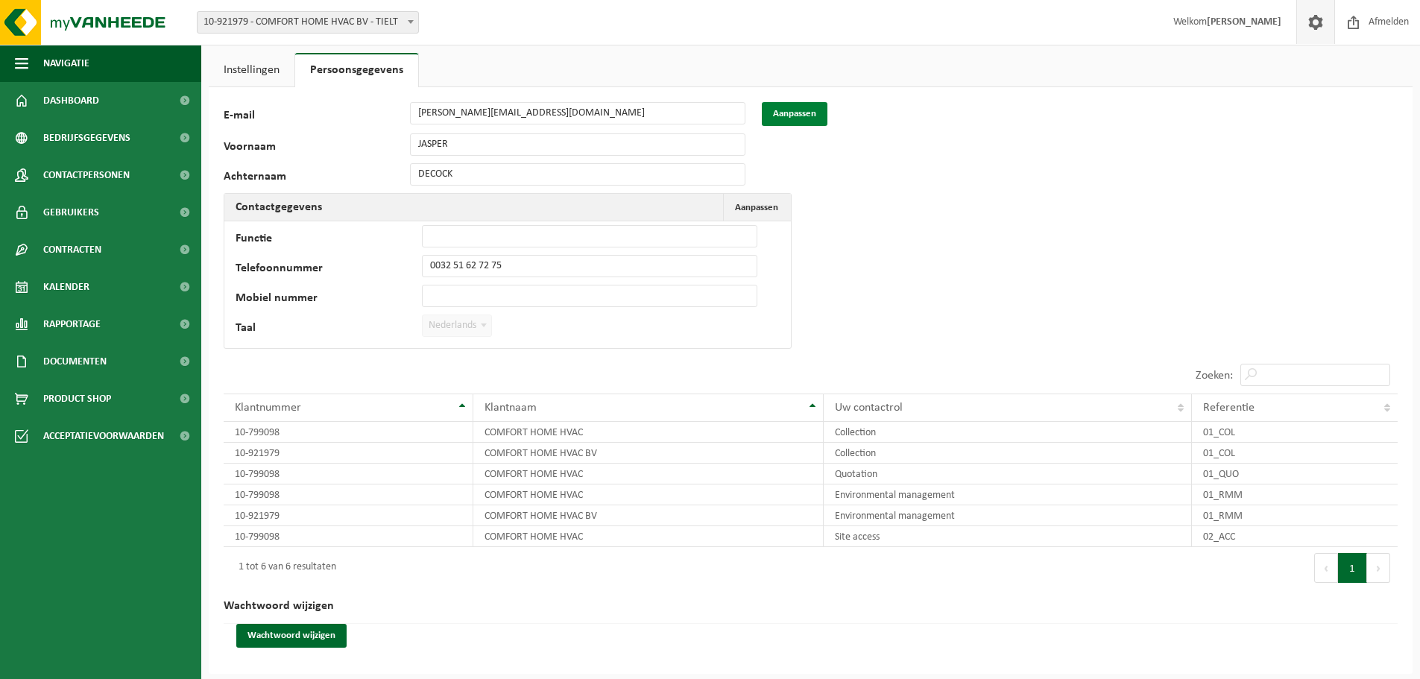
click at [783, 115] on button "Aanpassen" at bounding box center [795, 114] width 66 height 24
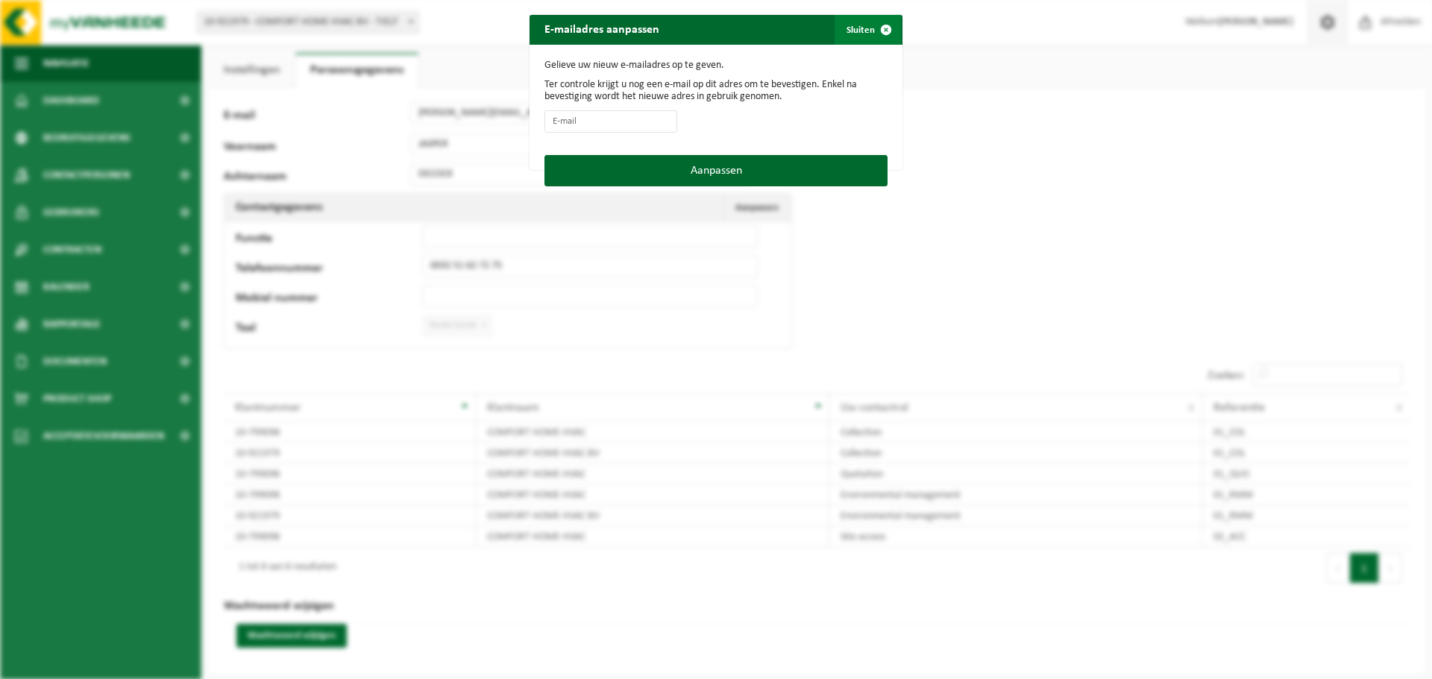
click at [877, 28] on span "button" at bounding box center [886, 30] width 30 height 30
